Goal: Navigation & Orientation: Find specific page/section

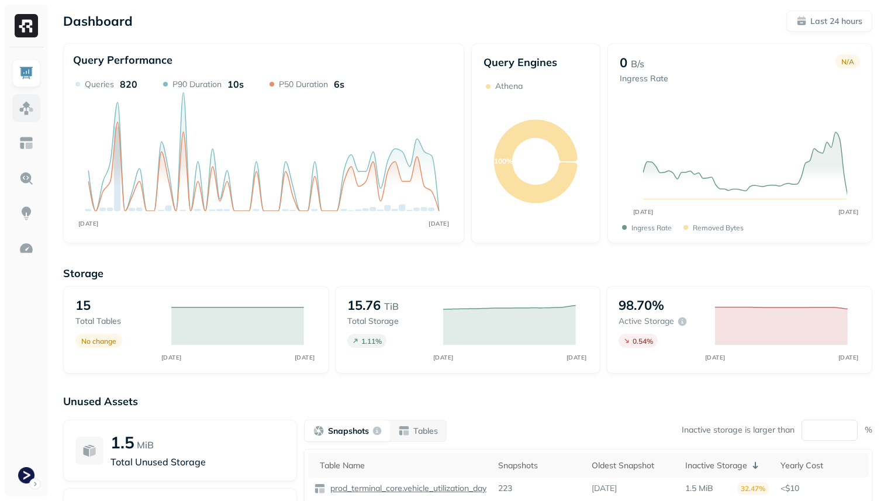
click at [24, 107] on img at bounding box center [26, 108] width 15 height 15
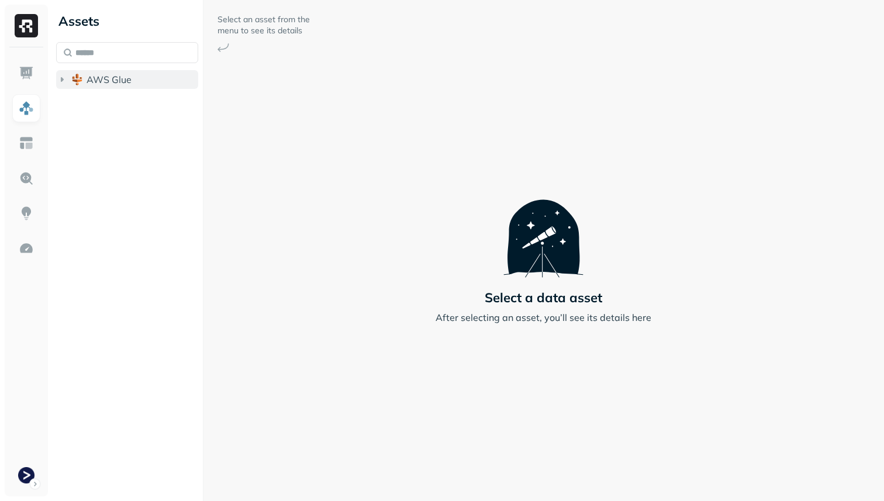
click at [119, 85] on button "AWS Glue" at bounding box center [127, 79] width 142 height 19
click at [120, 95] on button "prod_terminal_core" at bounding box center [133, 101] width 131 height 19
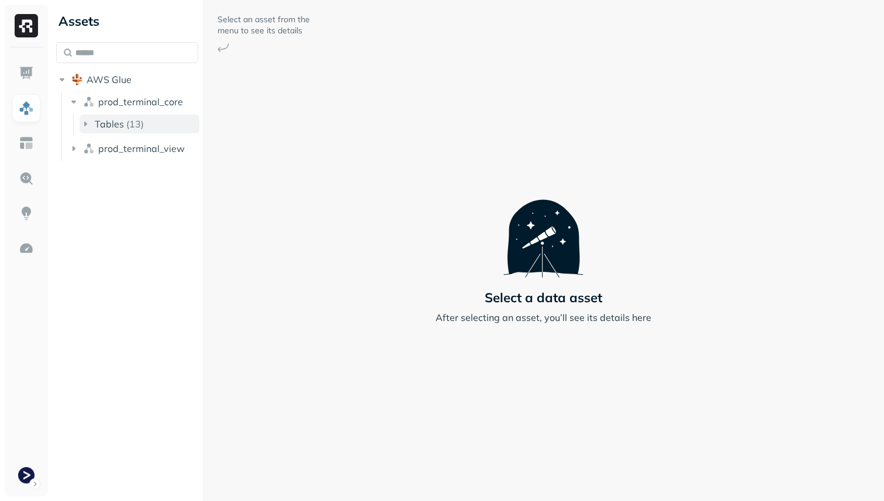
click at [116, 115] on button "Tables ( 13 )" at bounding box center [139, 124] width 120 height 19
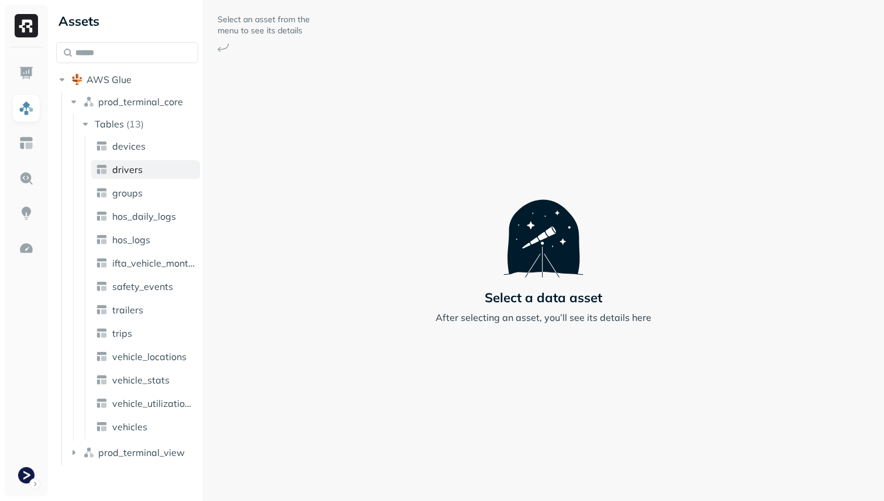
click at [157, 171] on link "drivers" at bounding box center [145, 169] width 109 height 19
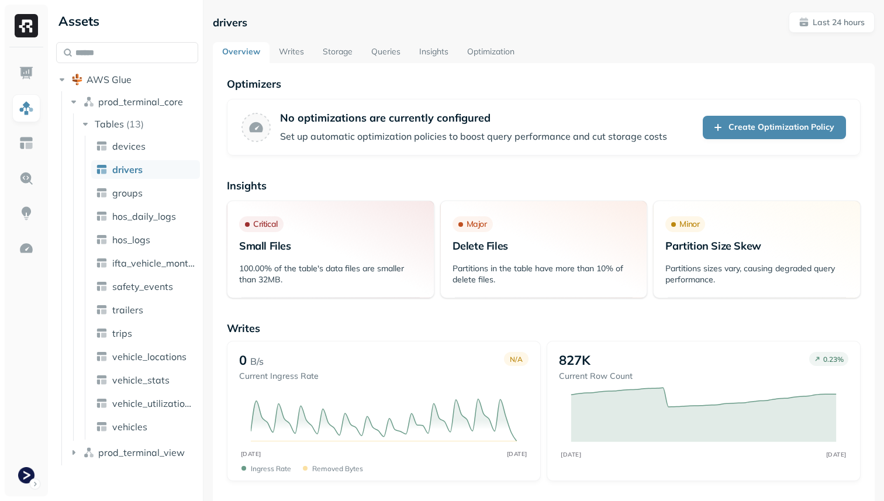
click at [348, 50] on link "Storage" at bounding box center [337, 52] width 49 height 21
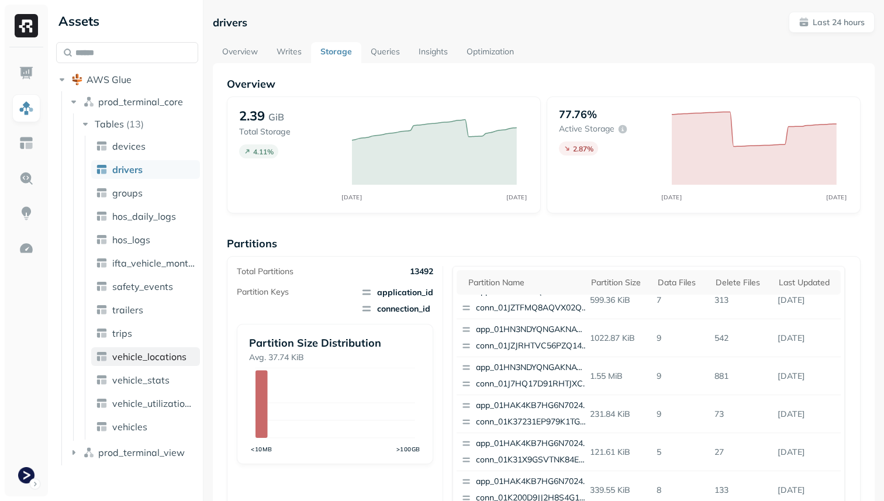
click at [139, 351] on span "vehicle_locations" at bounding box center [149, 357] width 74 height 12
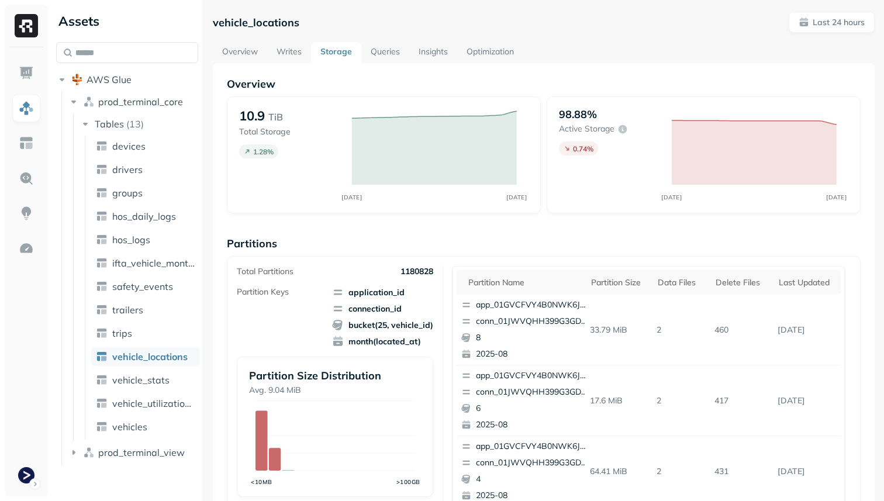
click at [383, 51] on link "Queries" at bounding box center [385, 52] width 48 height 21
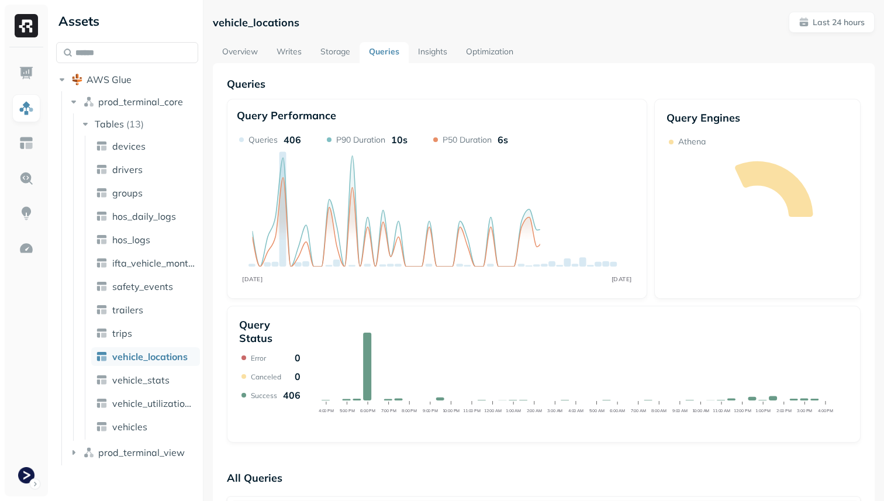
click at [337, 47] on link "Storage" at bounding box center [335, 52] width 49 height 21
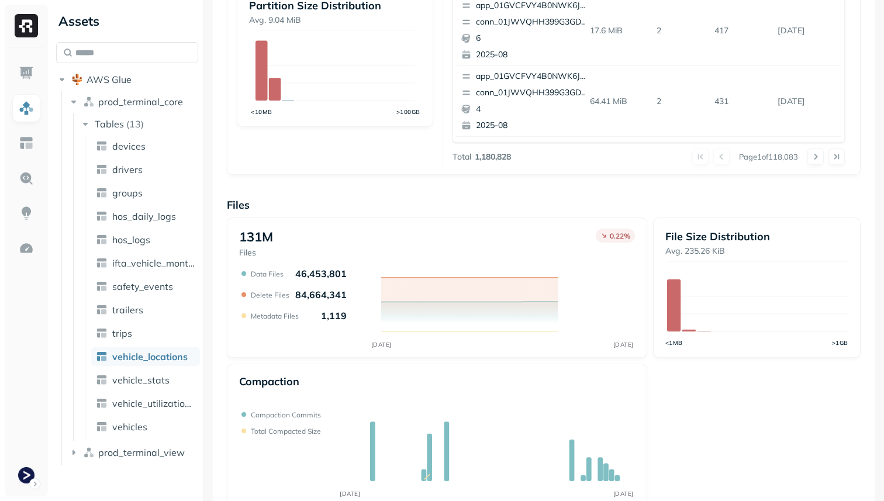
scroll to position [393, 0]
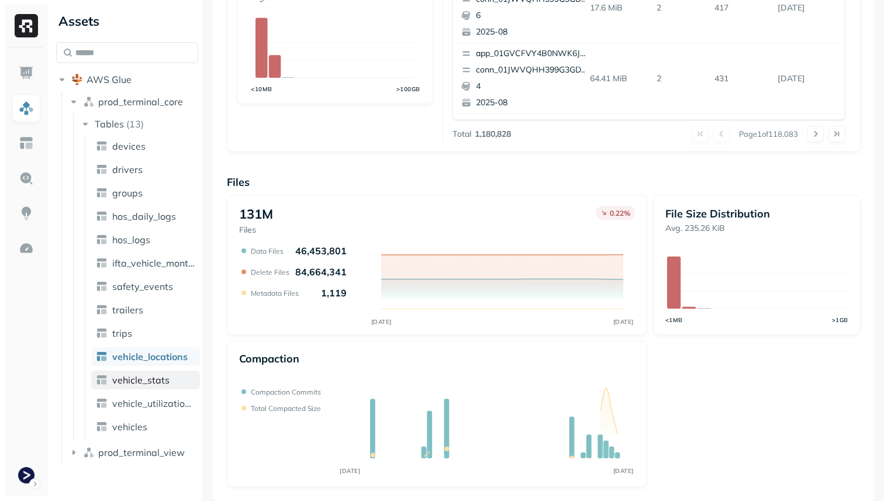
click at [173, 379] on link "vehicle_stats" at bounding box center [145, 380] width 109 height 19
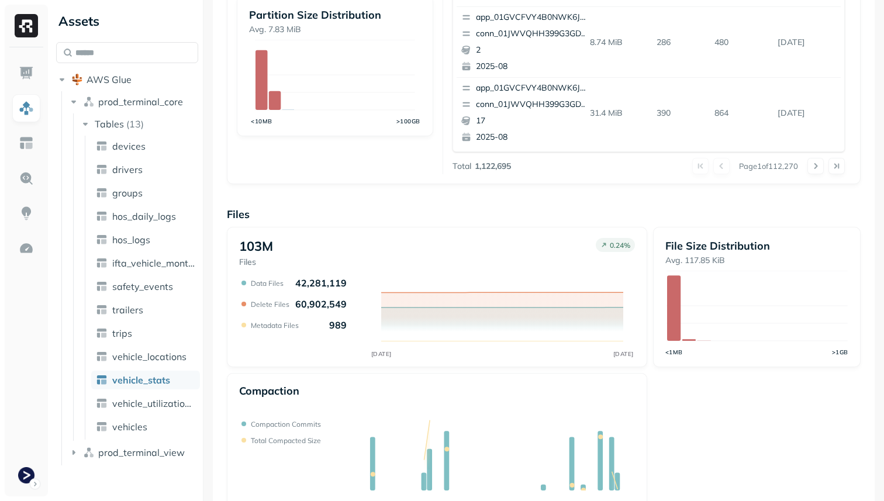
scroll to position [393, 0]
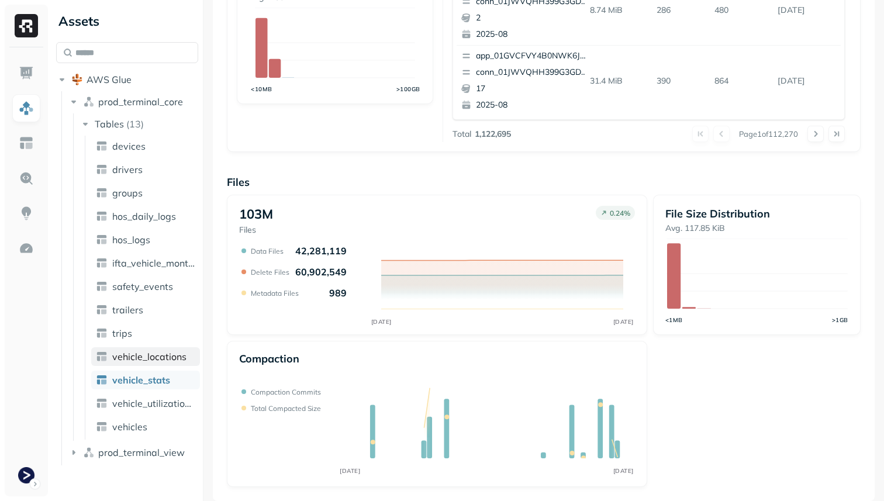
click at [164, 357] on span "vehicle_locations" at bounding box center [149, 357] width 74 height 12
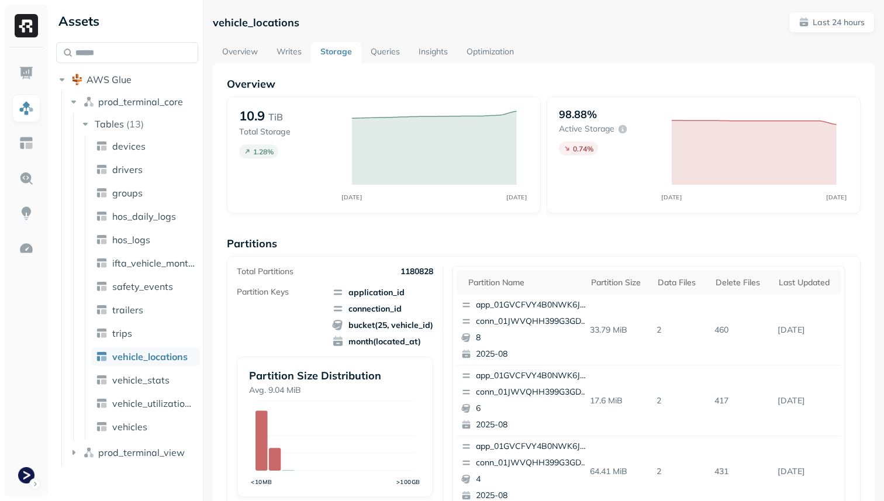
click at [136, 160] on ul "devices drivers groups hos_daily_logs hos_logs ifta_vehicle_months safety_event…" at bounding box center [142, 288] width 115 height 304
click at [136, 167] on span "drivers" at bounding box center [127, 170] width 30 height 12
